Goal: Check status

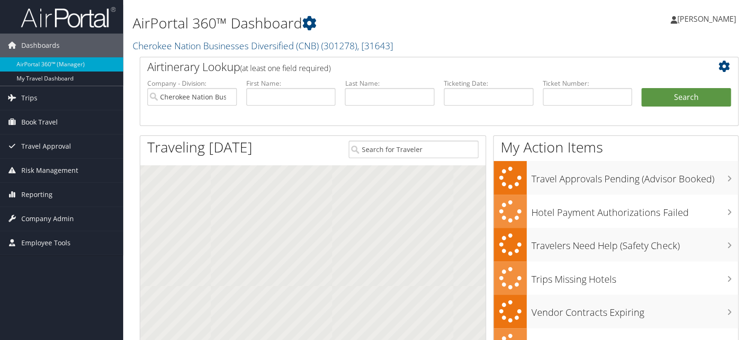
click at [382, 93] on input "text" at bounding box center [389, 97] width 89 height 18
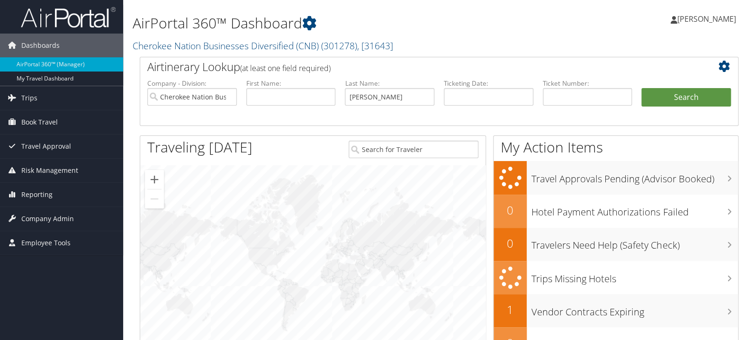
type input "[PERSON_NAME]"
click at [641, 88] on button "Search" at bounding box center [685, 97] width 89 height 19
